Goal: Information Seeking & Learning: Learn about a topic

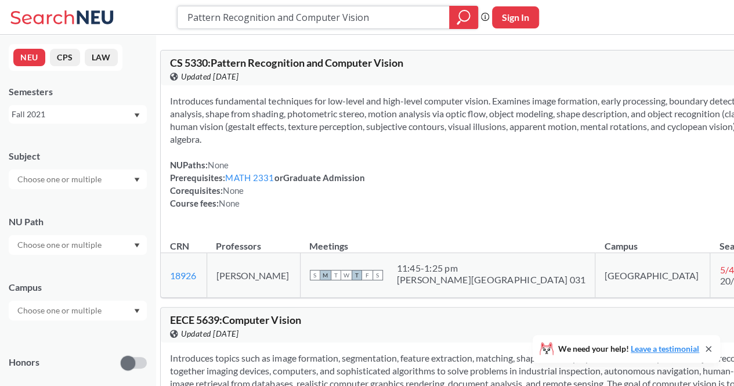
click at [465, 22] on icon "magnifying glass" at bounding box center [463, 17] width 14 height 16
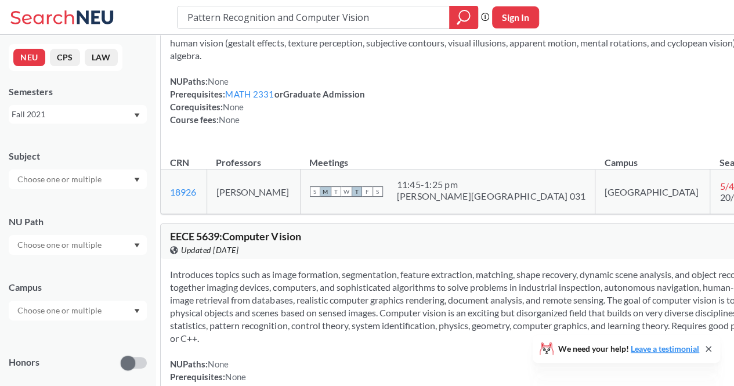
click at [118, 110] on div "Fall 2021" at bounding box center [72, 114] width 121 height 13
click at [96, 307] on input "text" at bounding box center [60, 310] width 97 height 14
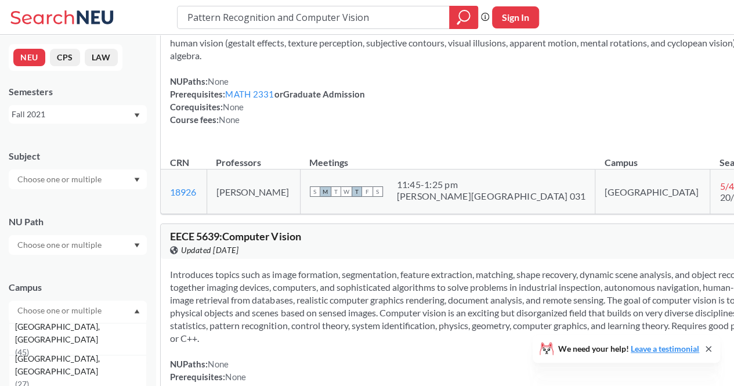
scroll to position [96, 0]
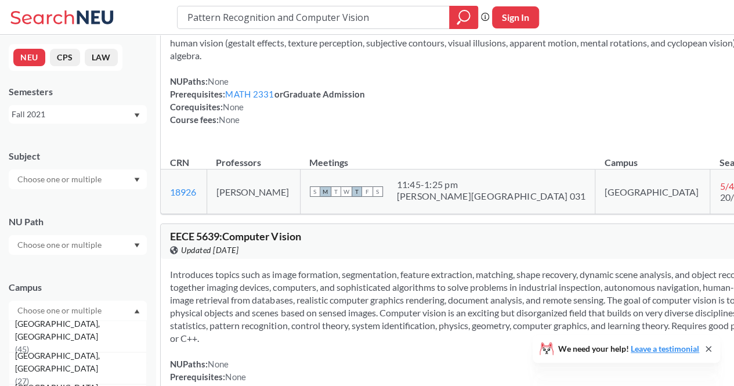
click at [91, 343] on div "[GEOGRAPHIC_DATA], [GEOGRAPHIC_DATA] ( 45 )" at bounding box center [78, 336] width 138 height 32
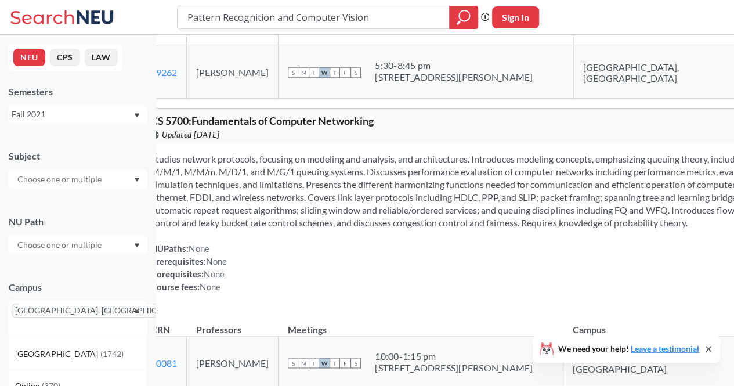
scroll to position [997, 0]
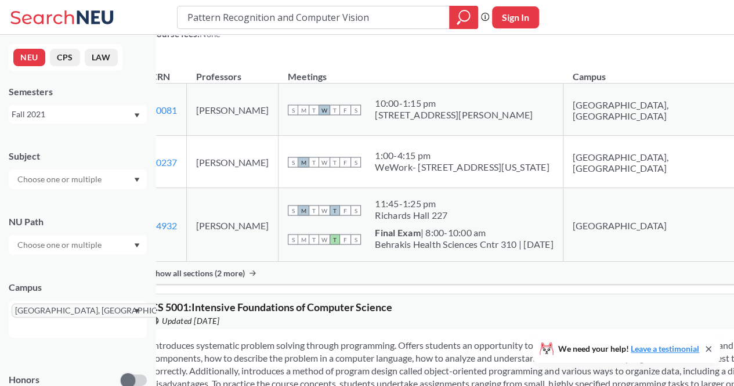
drag, startPoint x: 382, startPoint y: 25, endPoint x: 163, endPoint y: -3, distance: 221.0
type input "eece"
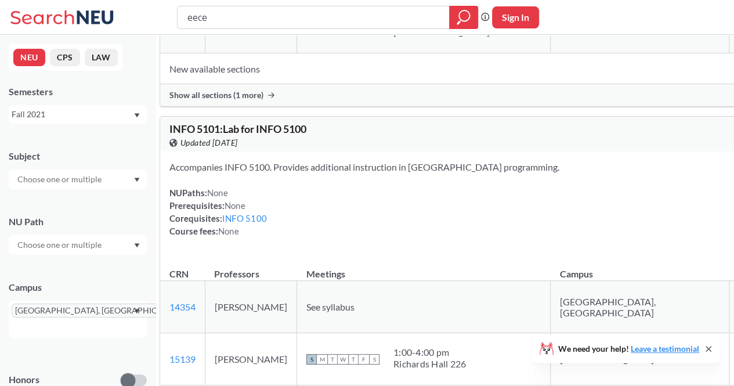
scroll to position [4280, 0]
